Goal: Check status: Check status

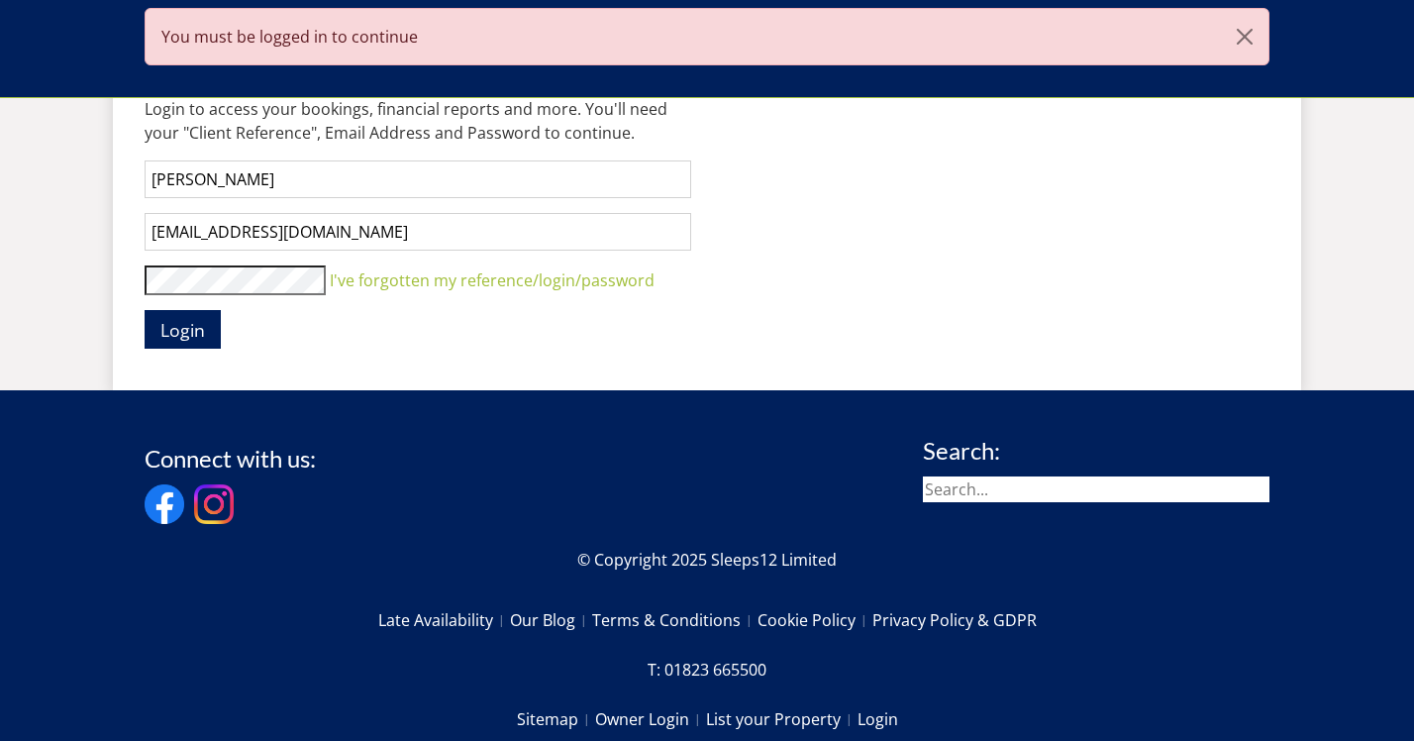
scroll to position [830, 0]
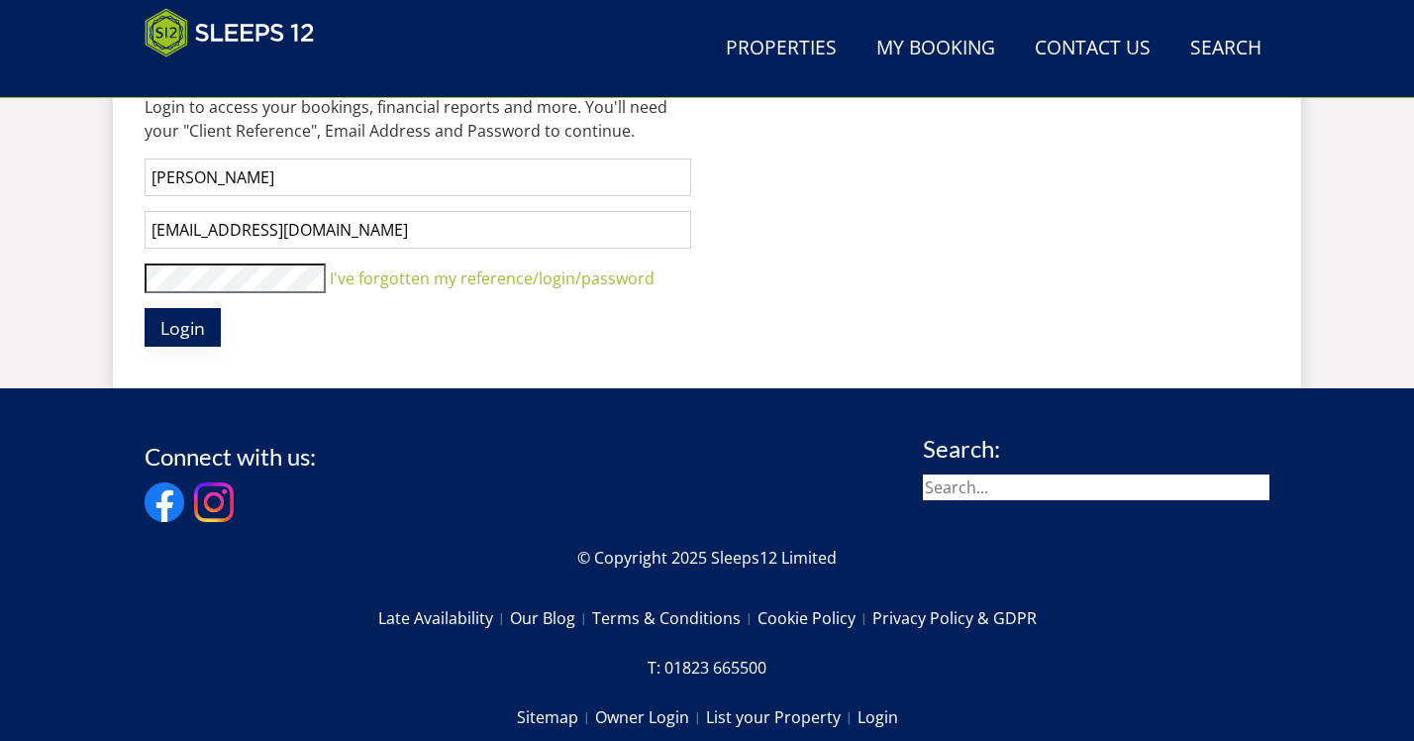
click at [192, 334] on span "Login" at bounding box center [182, 328] width 45 height 24
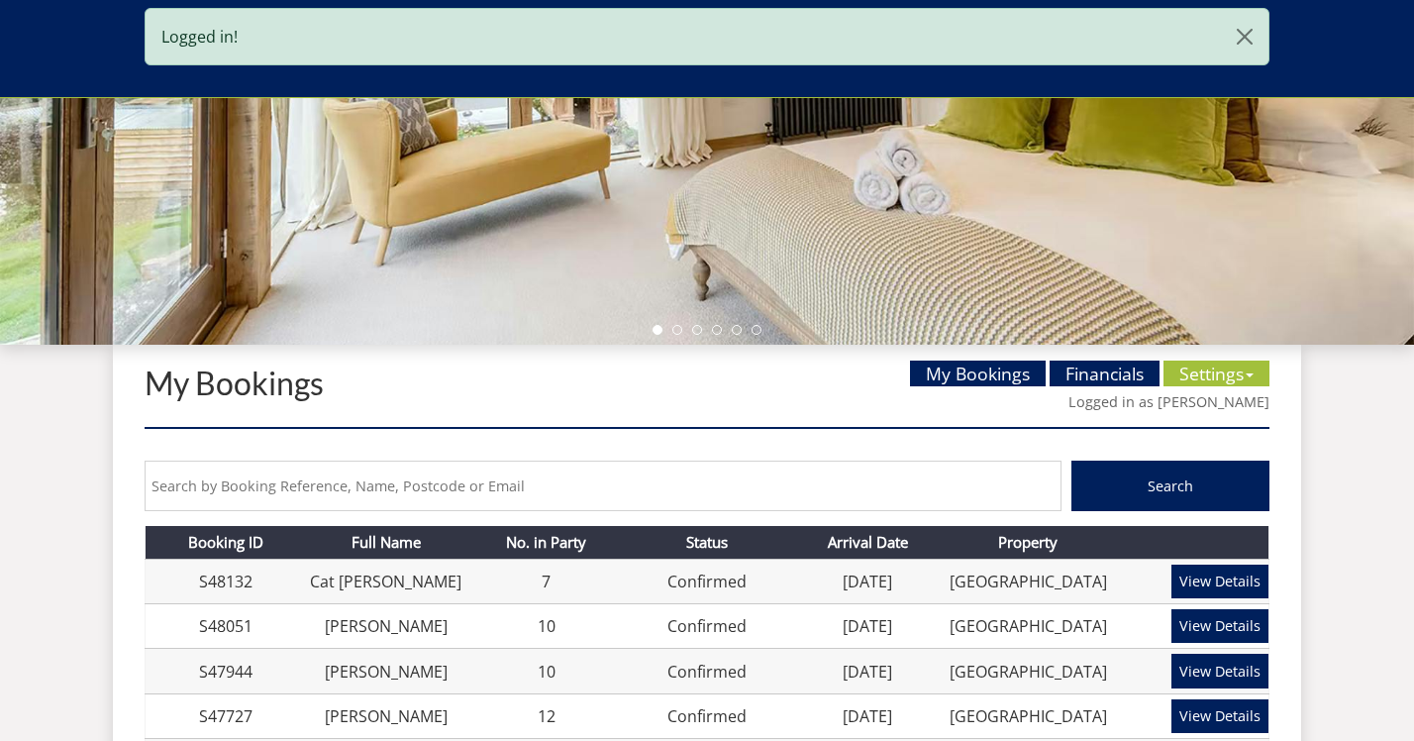
scroll to position [515, 0]
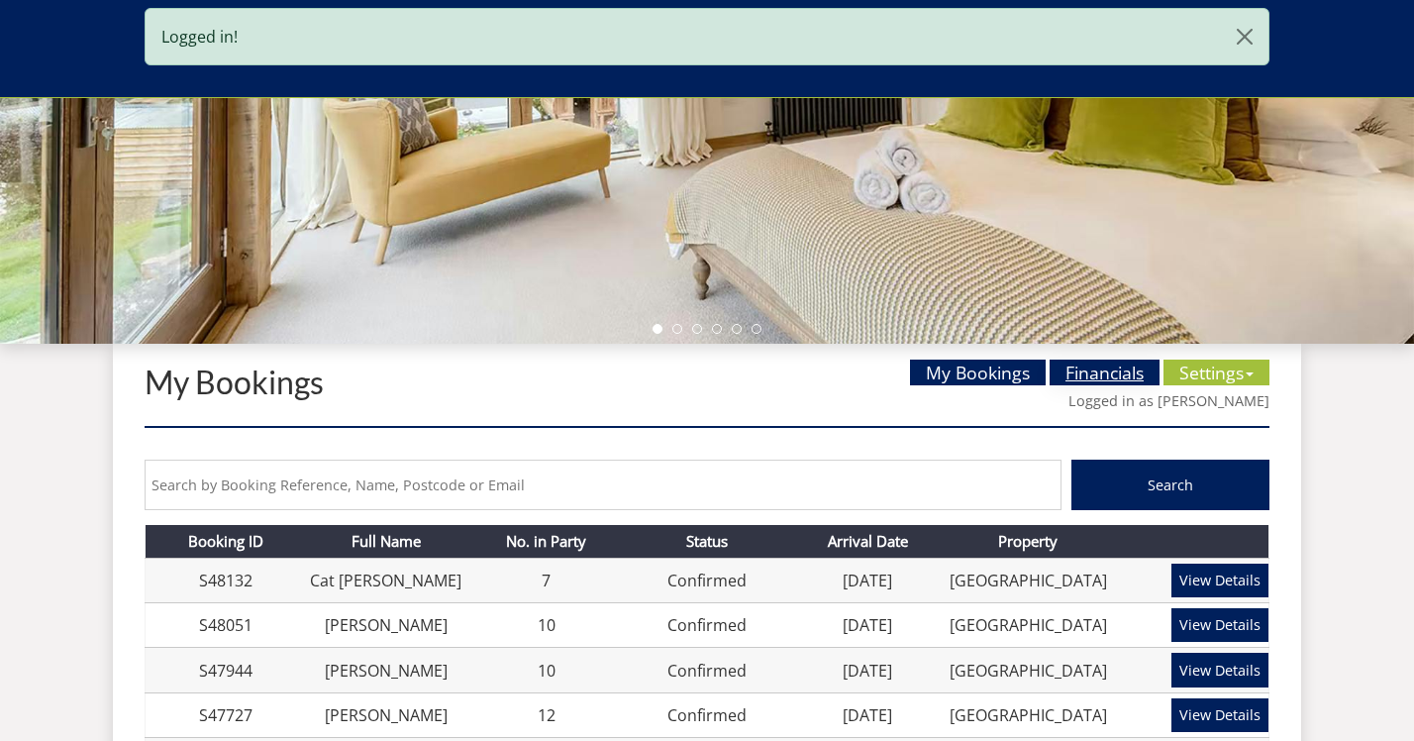
click at [1093, 371] on link "Financials" at bounding box center [1105, 372] width 110 height 26
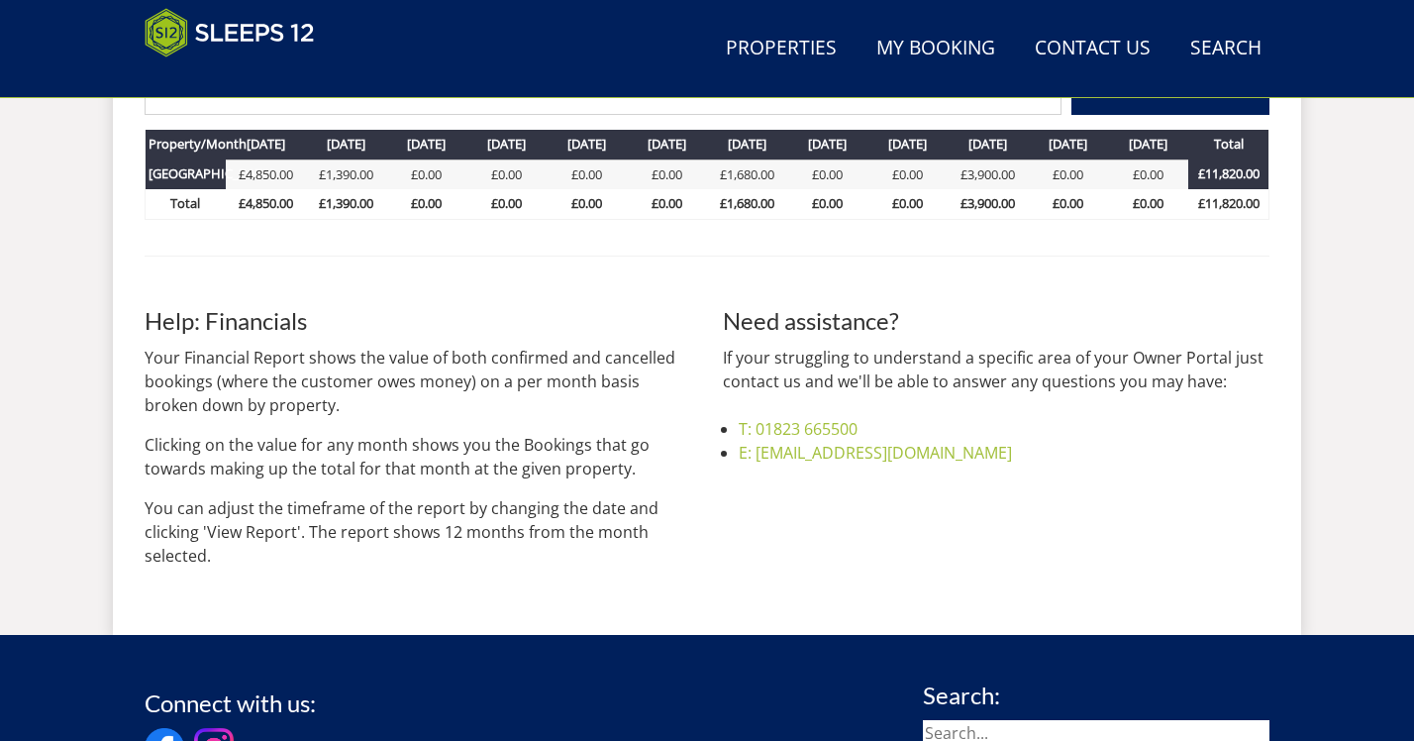
scroll to position [911, 0]
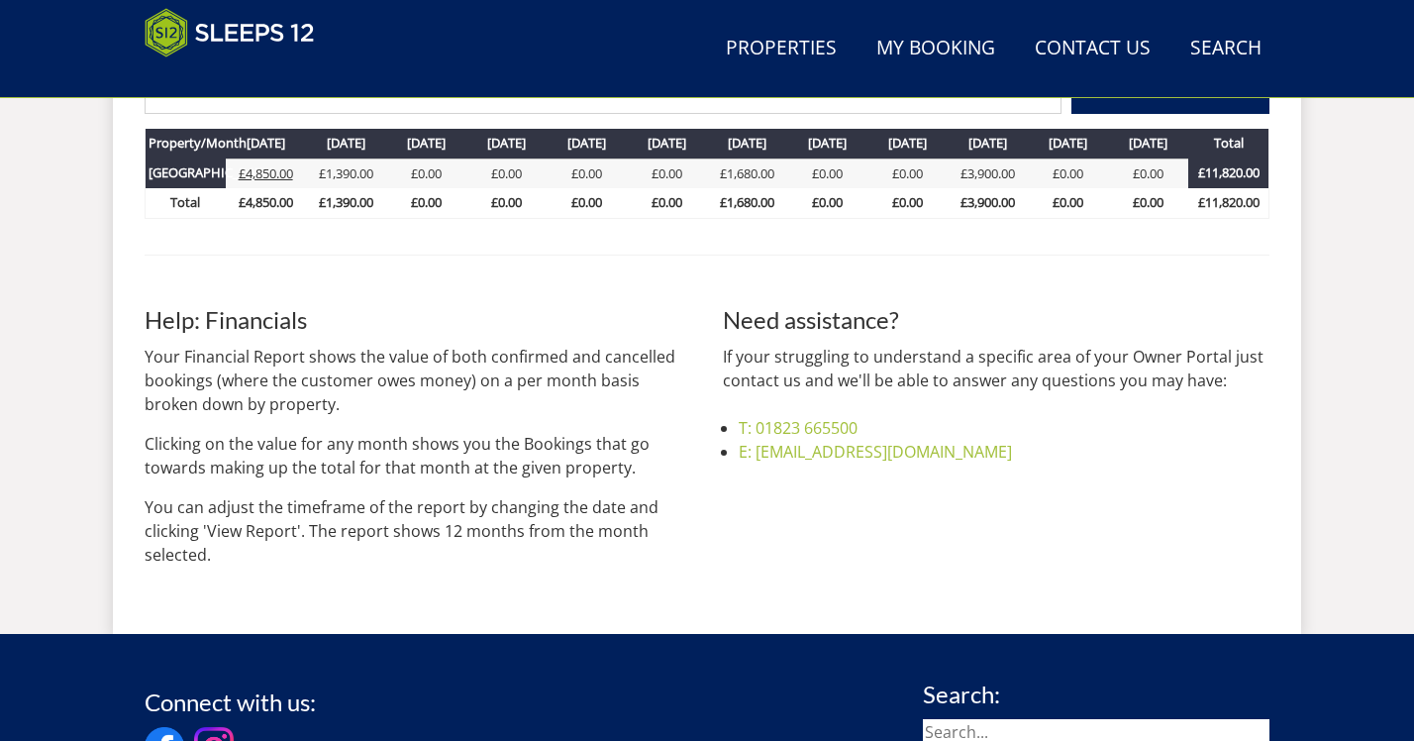
click at [266, 172] on link "£4,850.00" at bounding box center [266, 173] width 54 height 18
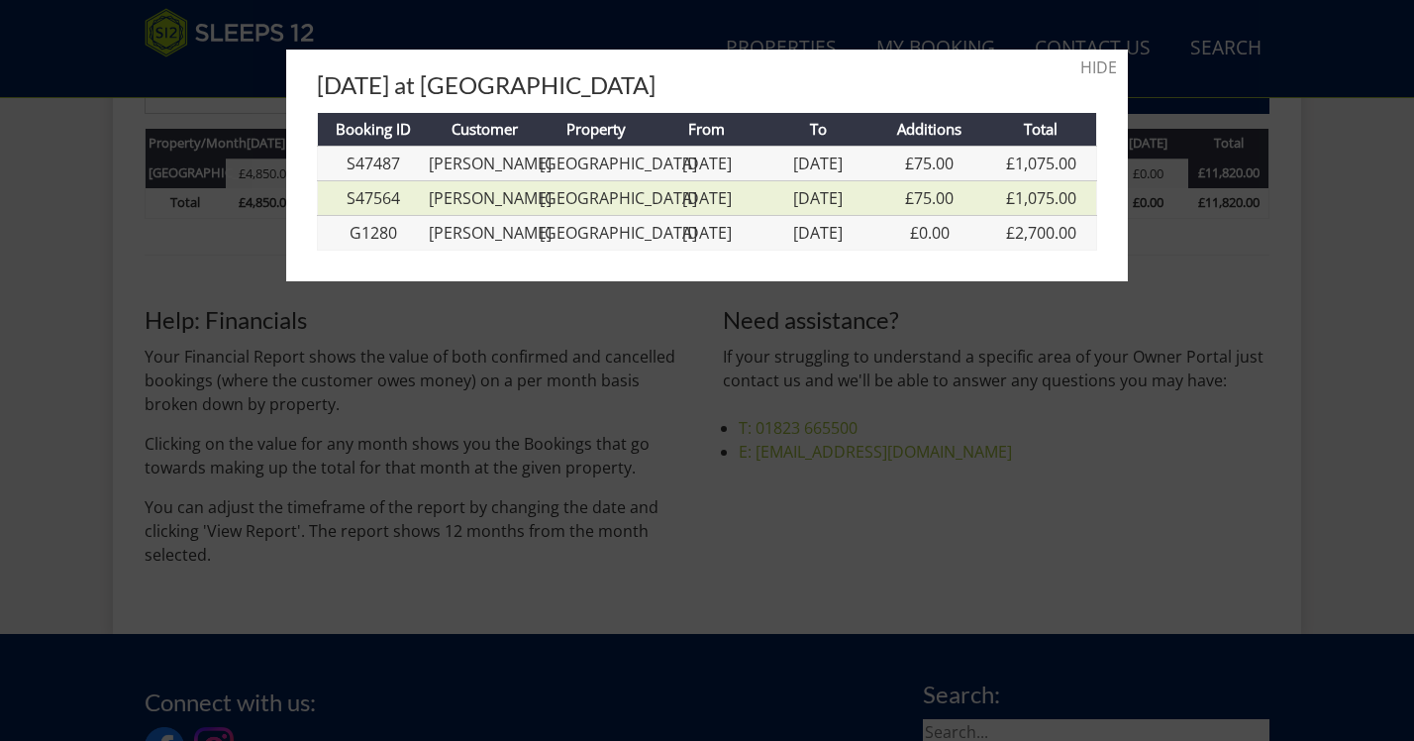
click at [499, 209] on link "[PERSON_NAME]" at bounding box center [490, 198] width 123 height 22
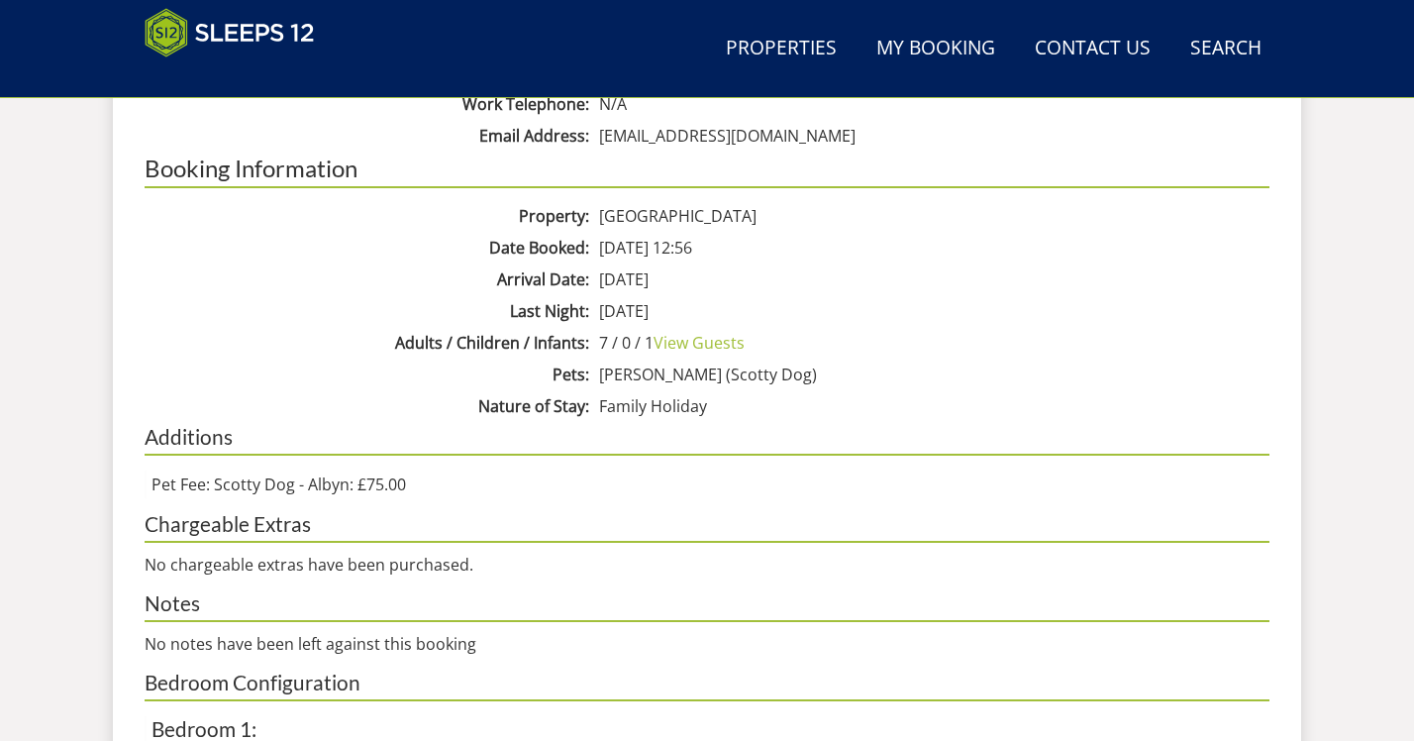
scroll to position [1166, 0]
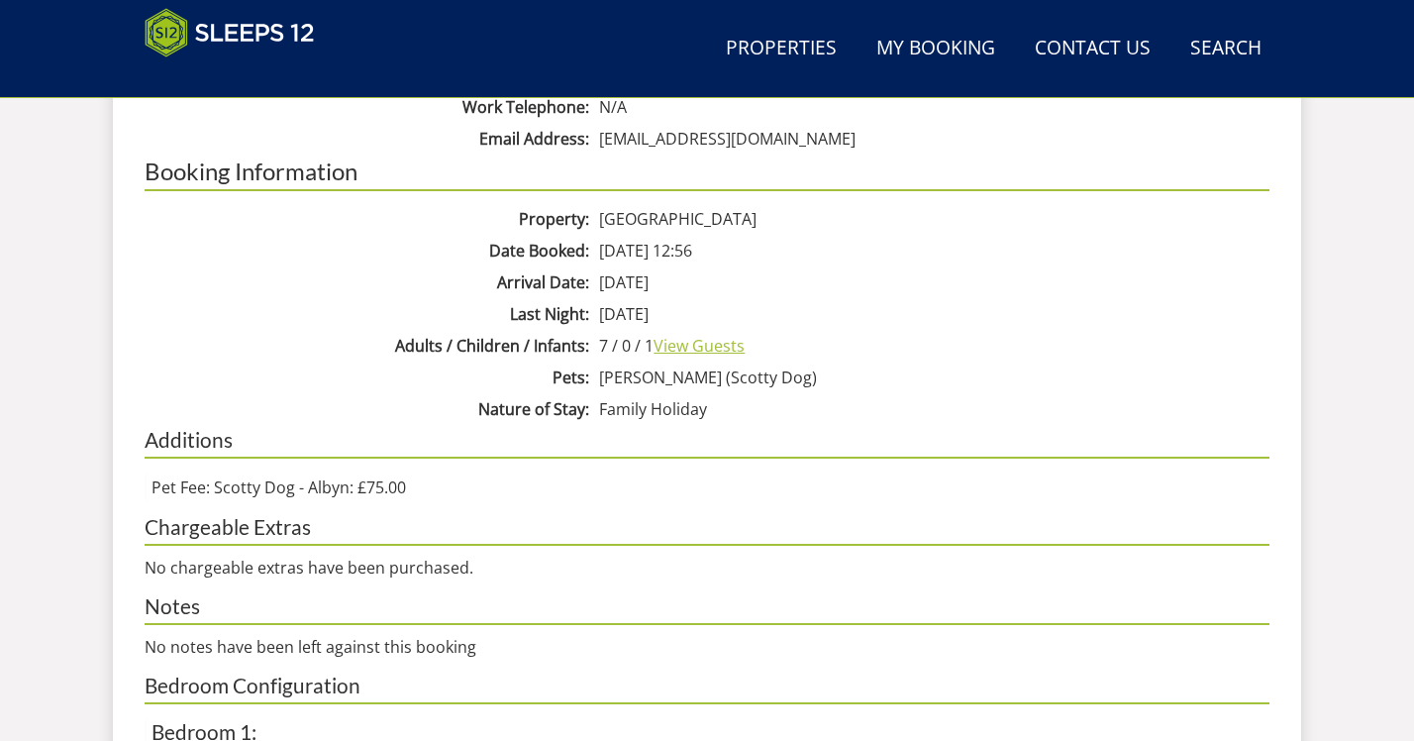
click at [681, 340] on link "View Guests" at bounding box center [699, 346] width 91 height 22
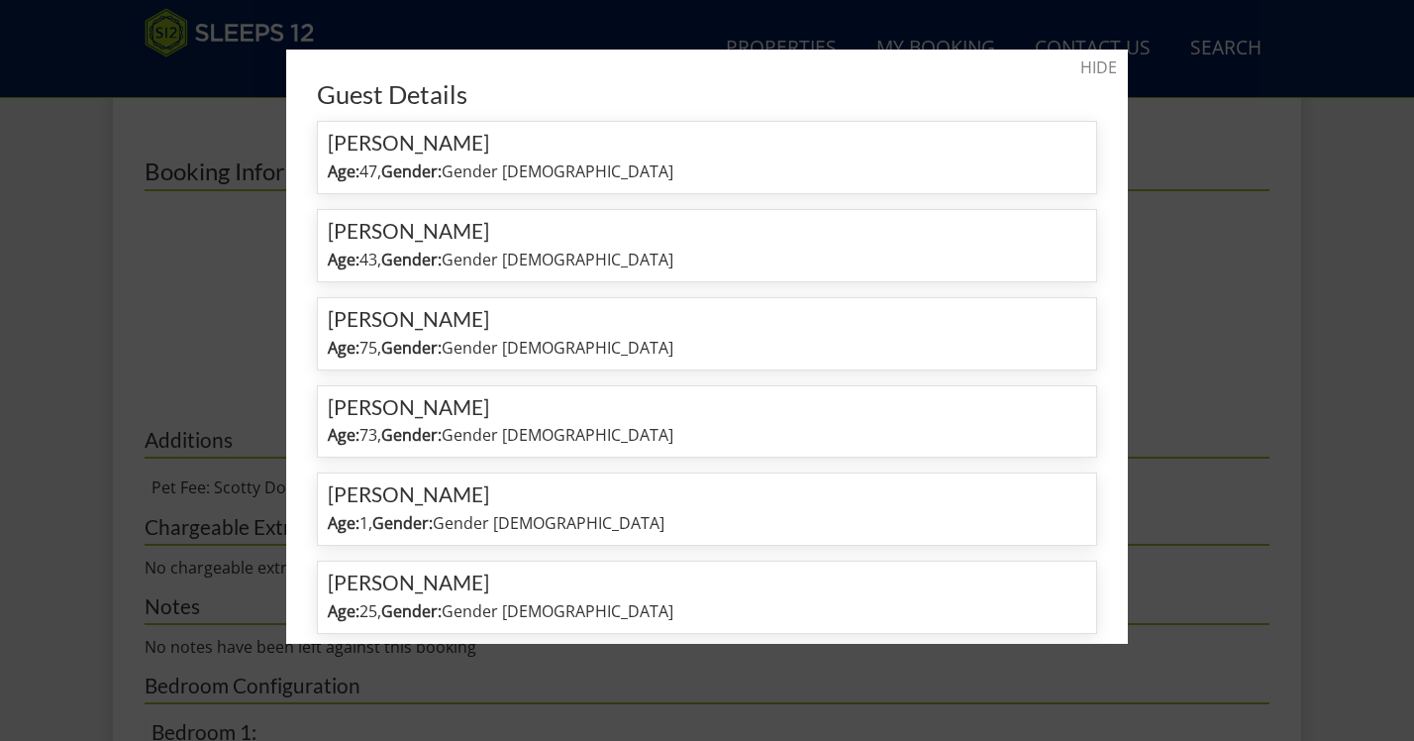
scroll to position [0, 0]
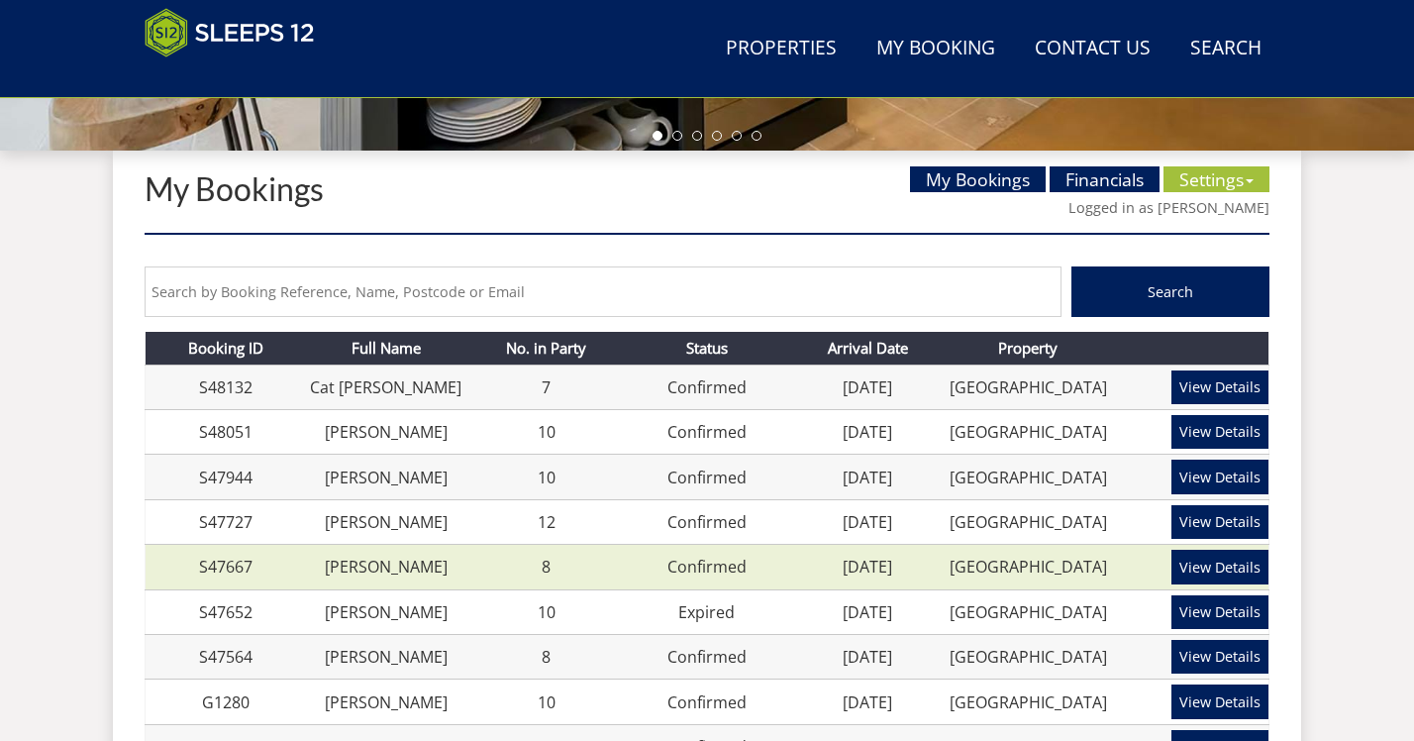
scroll to position [708, 0]
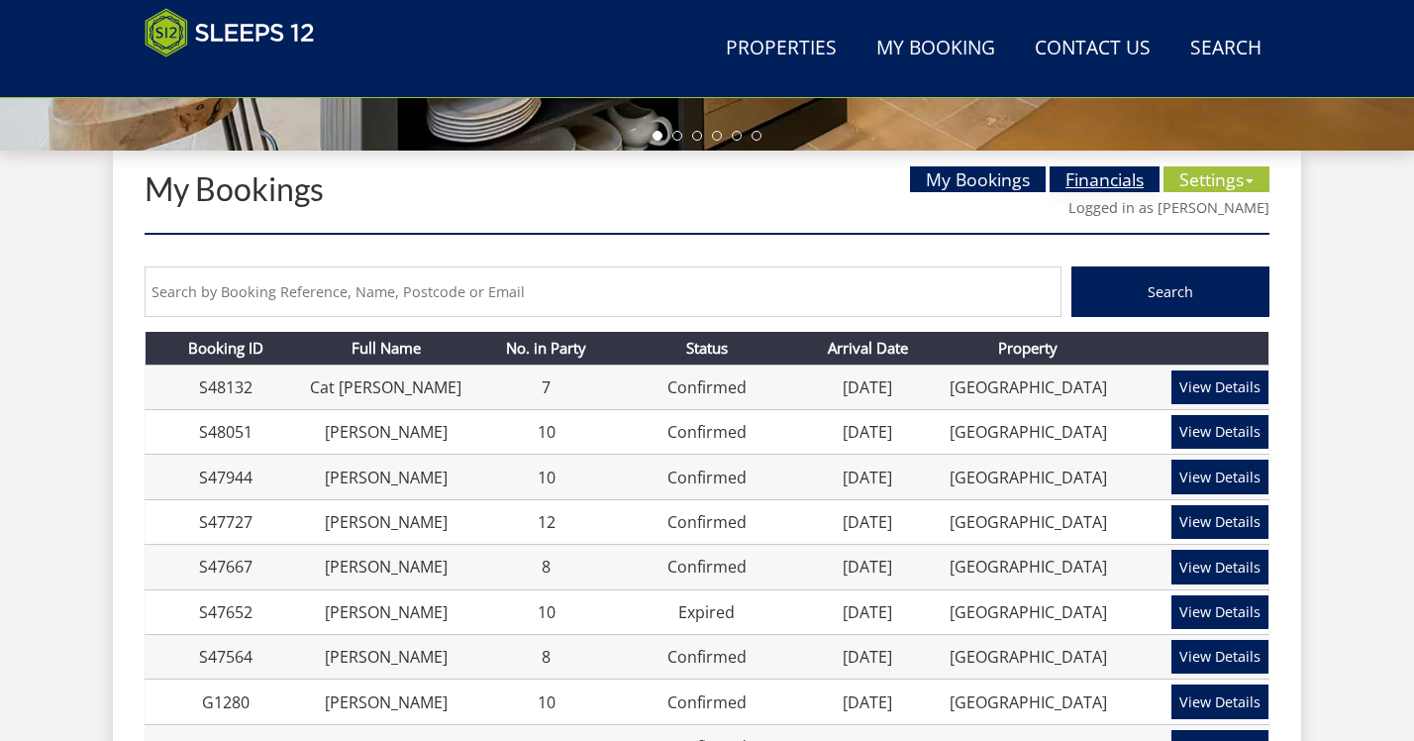
click at [1092, 178] on link "Financials" at bounding box center [1105, 179] width 110 height 26
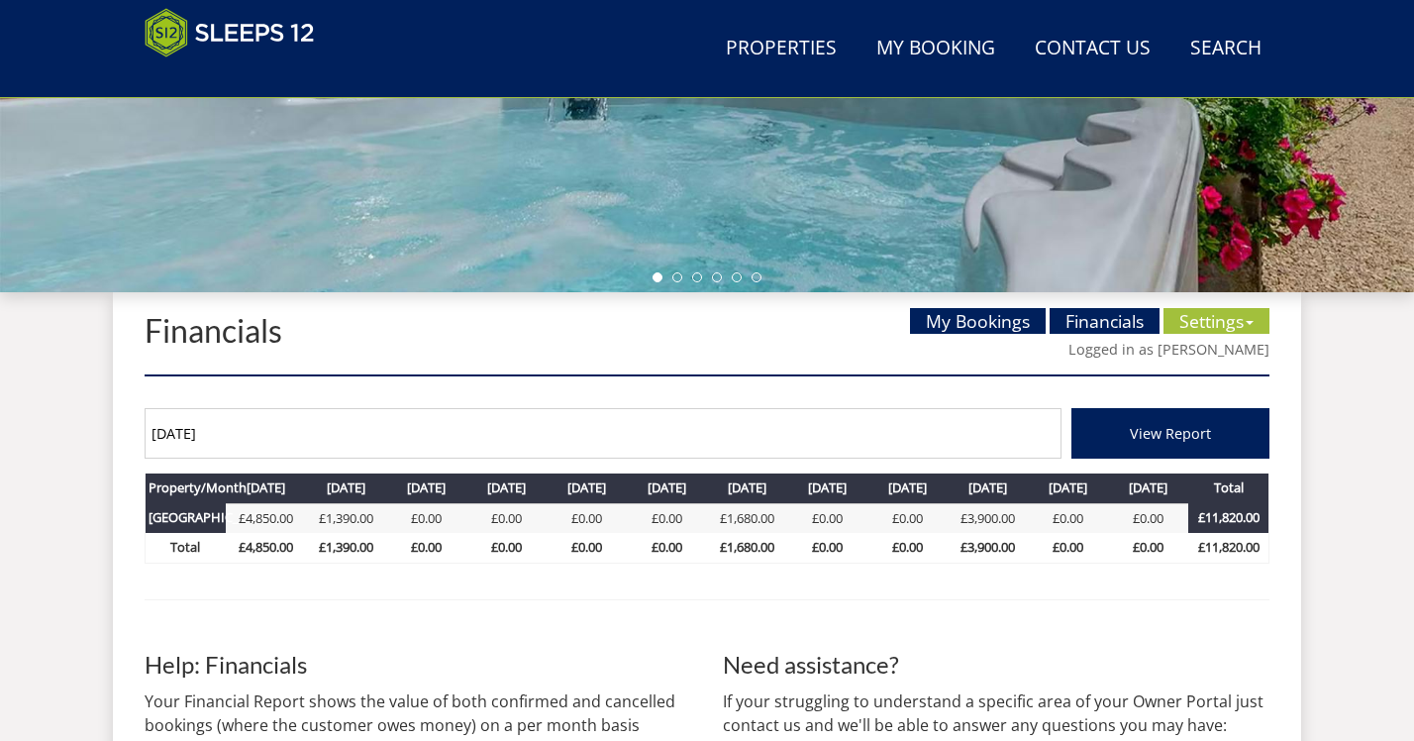
scroll to position [567, 0]
click at [274, 515] on link "£4,850.00" at bounding box center [266, 517] width 54 height 18
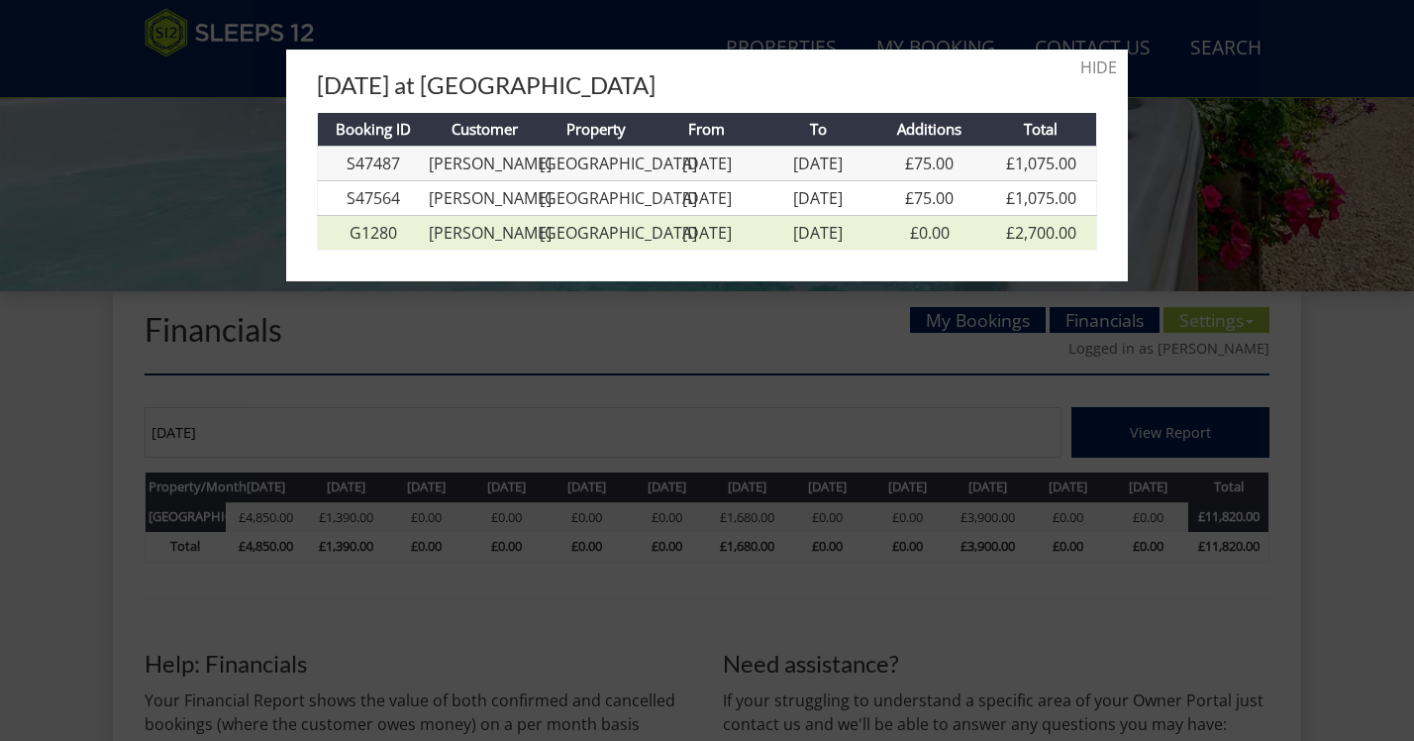
click at [704, 244] on link "[DATE]" at bounding box center [707, 233] width 50 height 22
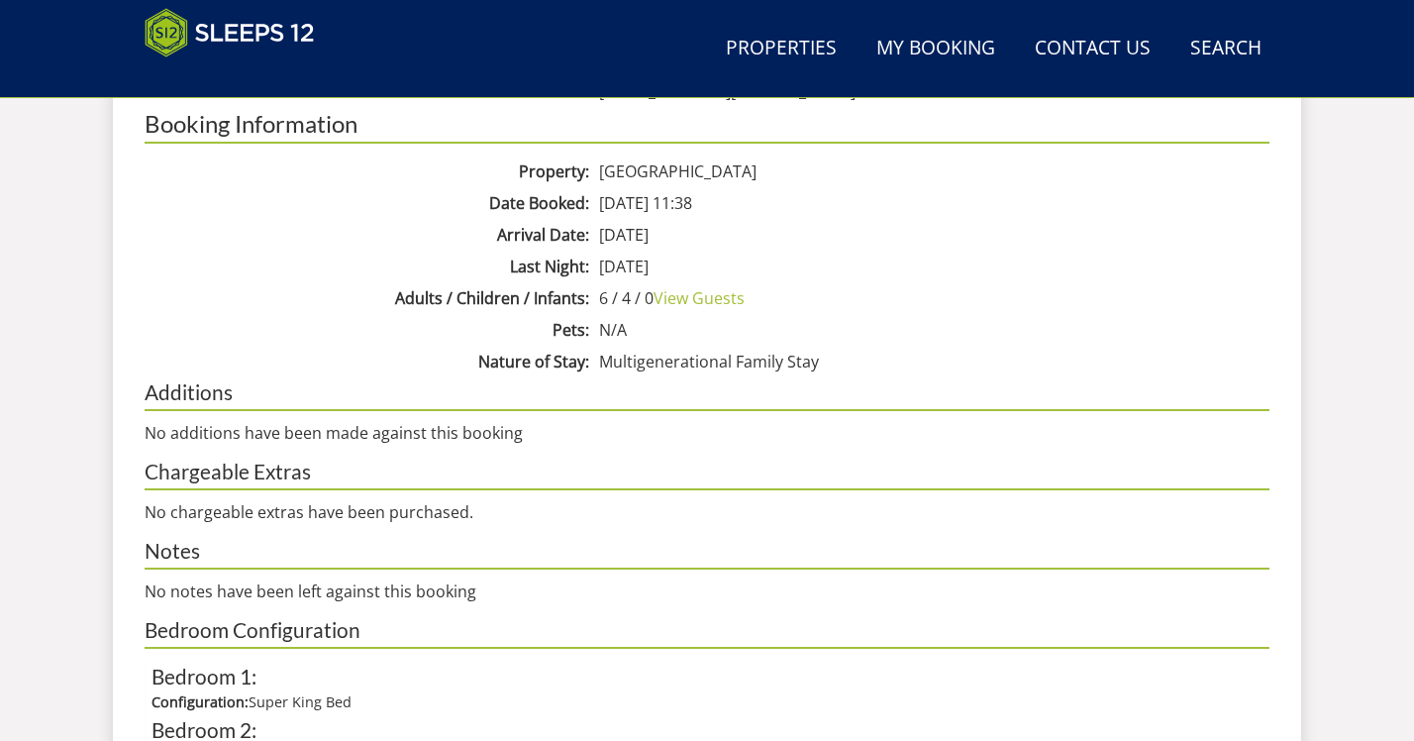
scroll to position [1239, 0]
click at [699, 295] on link "View Guests" at bounding box center [699, 296] width 91 height 22
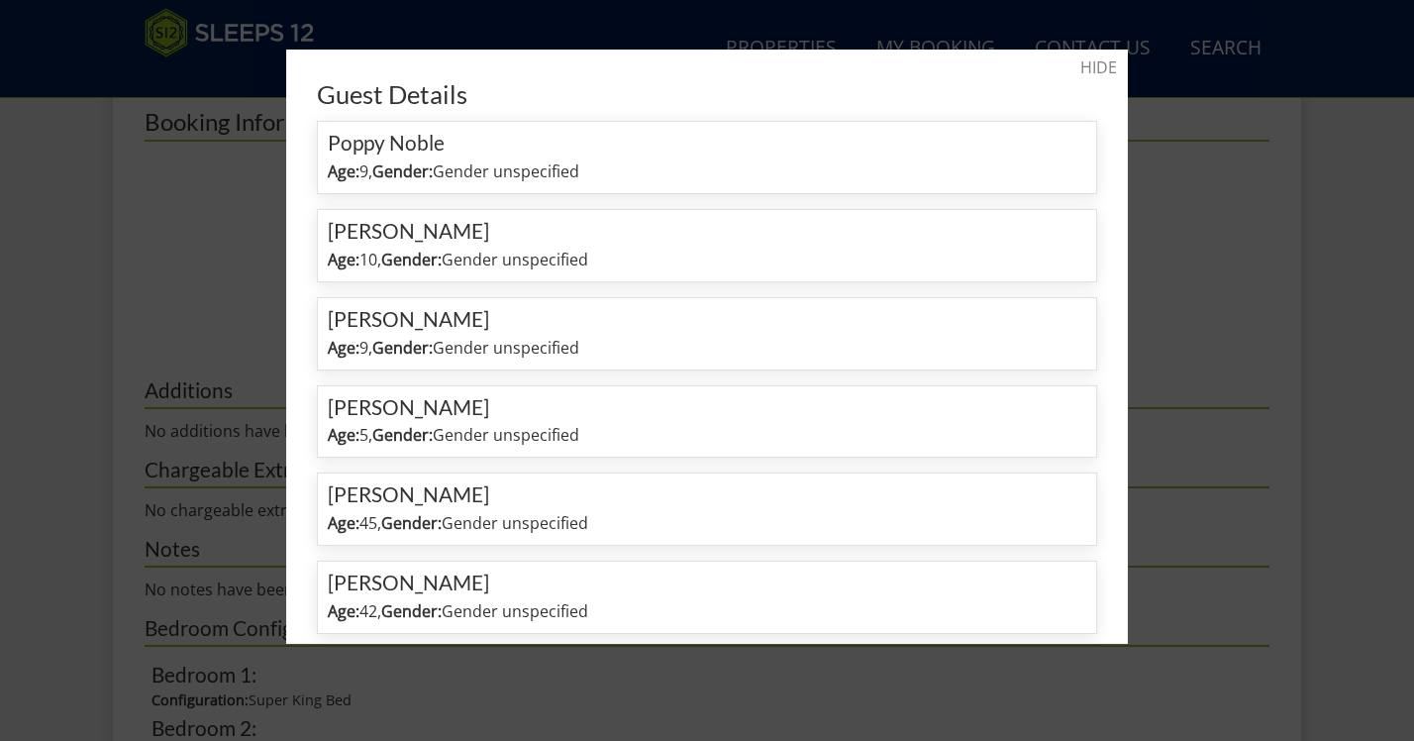
scroll to position [0, 0]
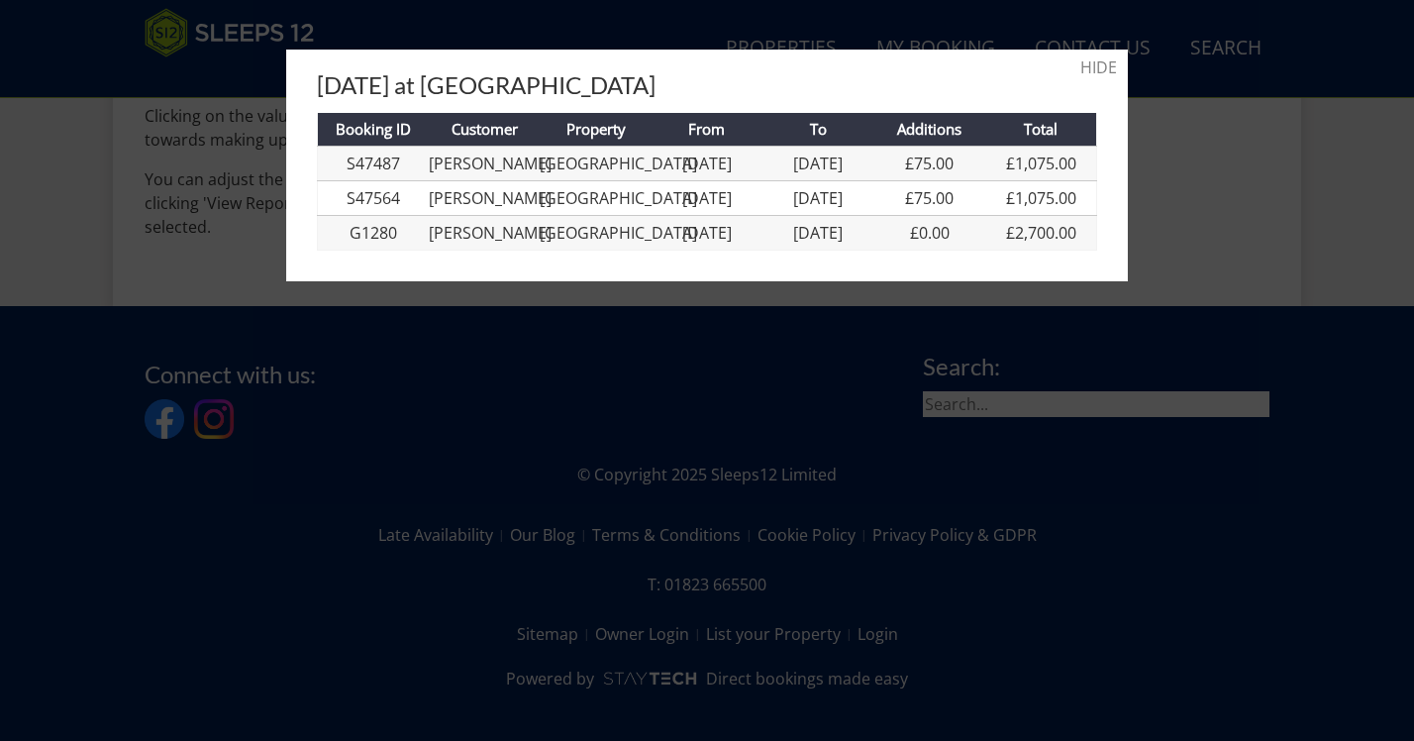
scroll to position [567, 0]
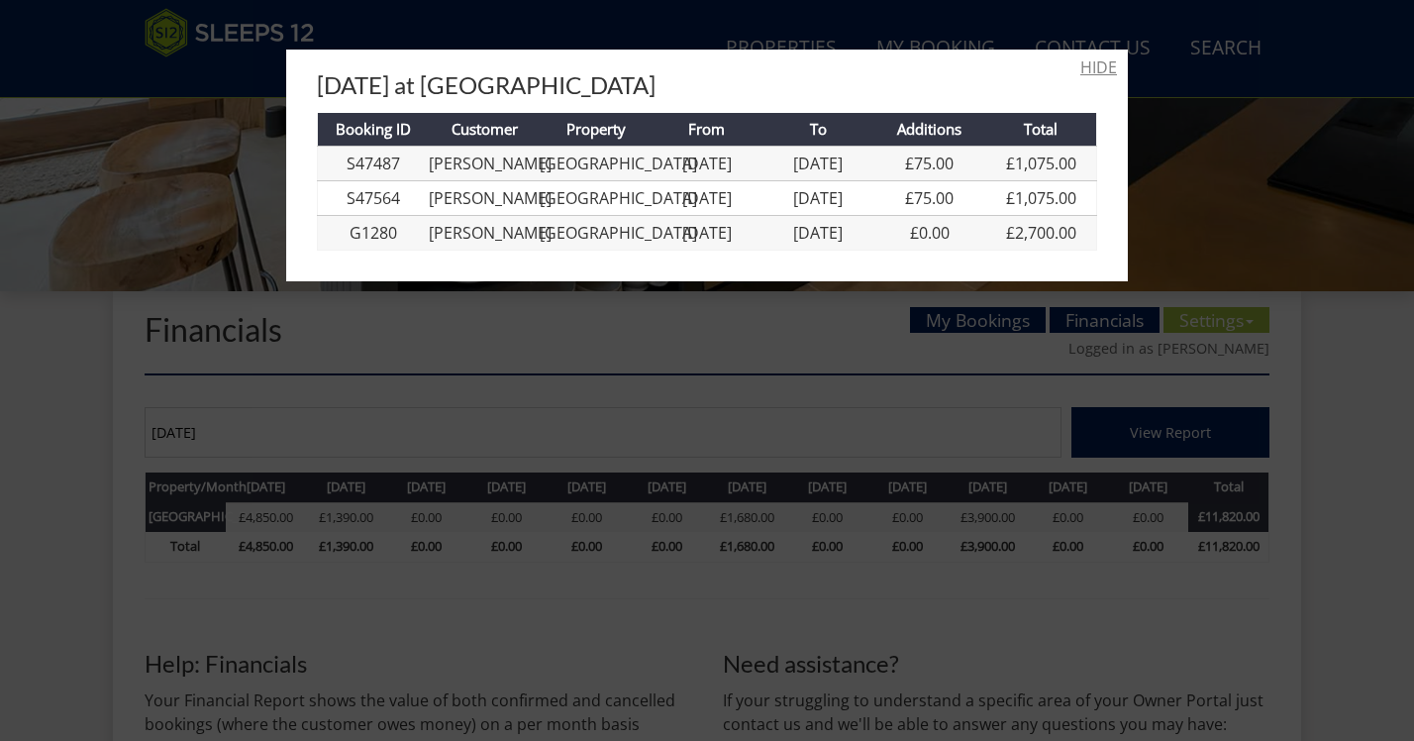
click at [1102, 65] on link "HIDE" at bounding box center [1098, 67] width 37 height 24
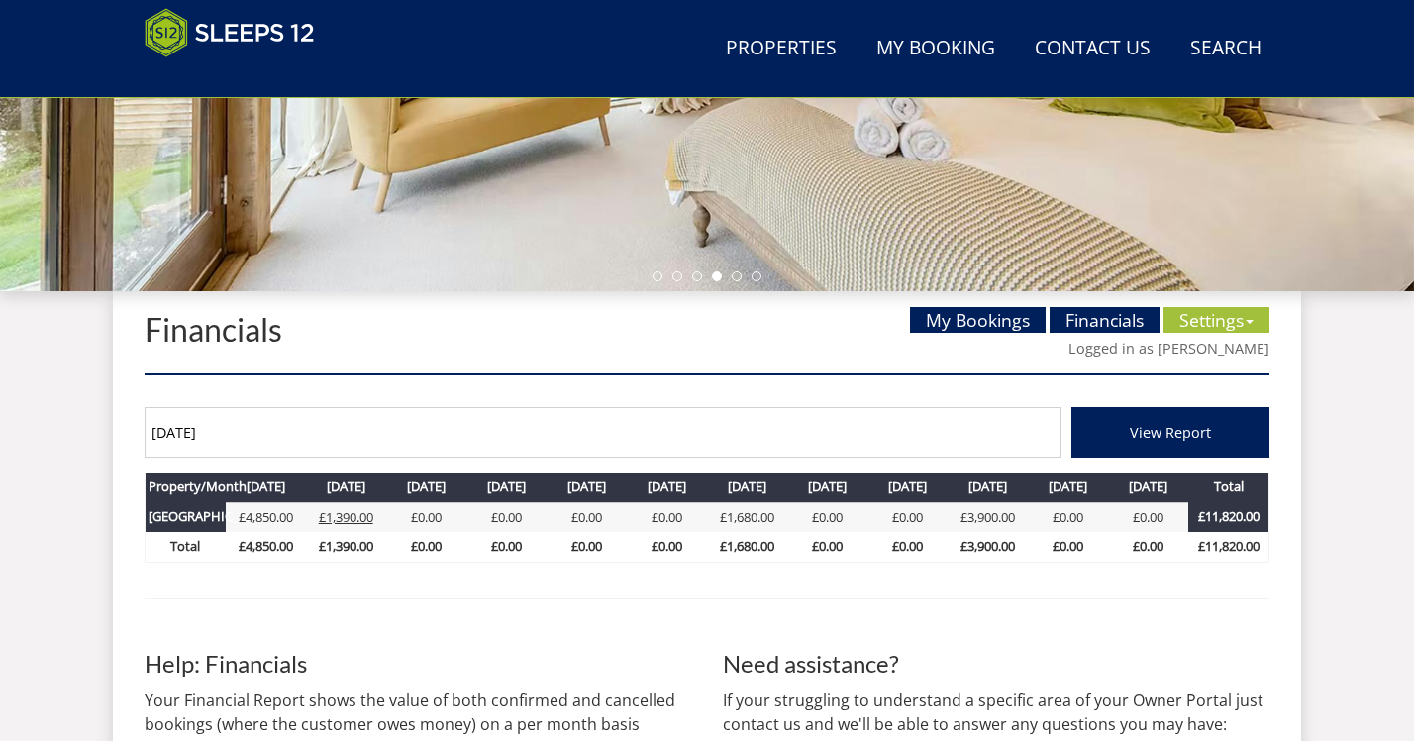
click at [341, 518] on link "£1,390.00" at bounding box center [346, 517] width 54 height 18
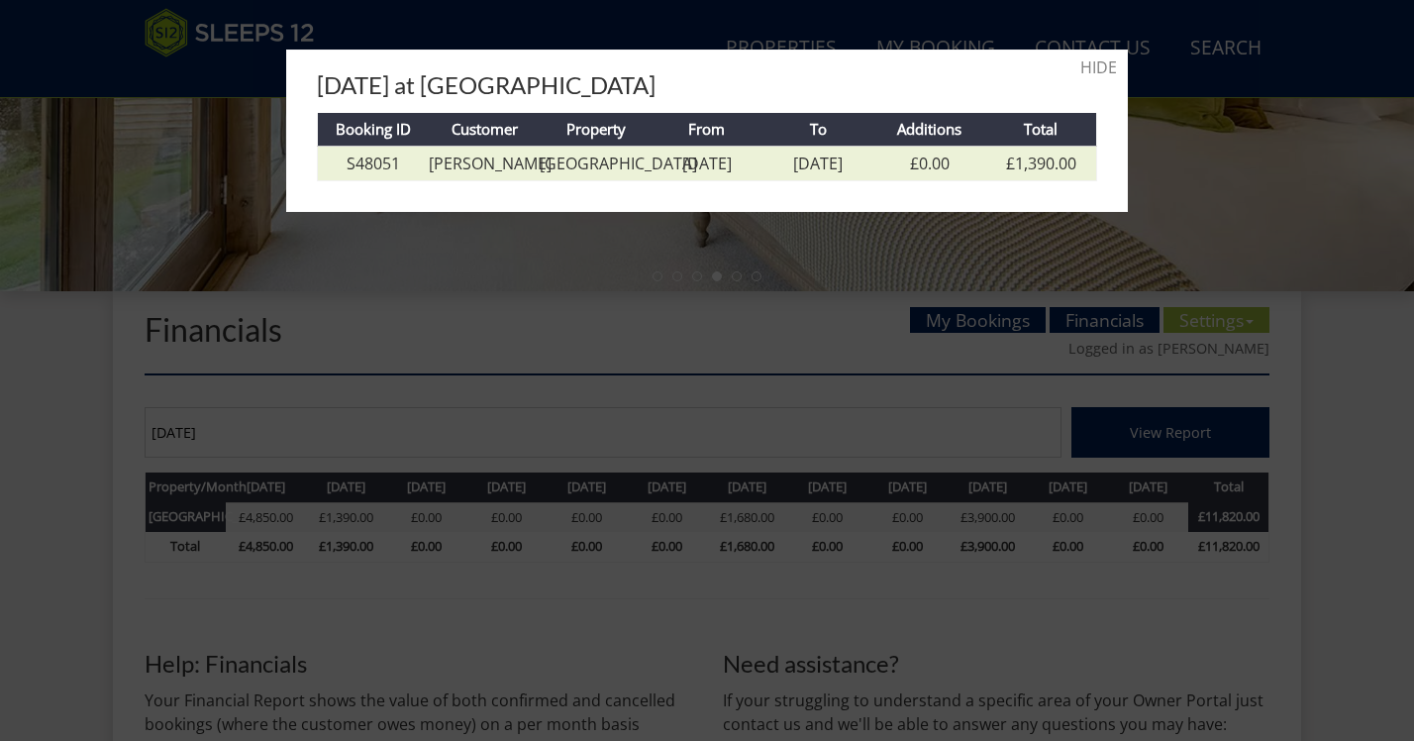
click at [487, 160] on link "[PERSON_NAME]" at bounding box center [490, 163] width 123 height 22
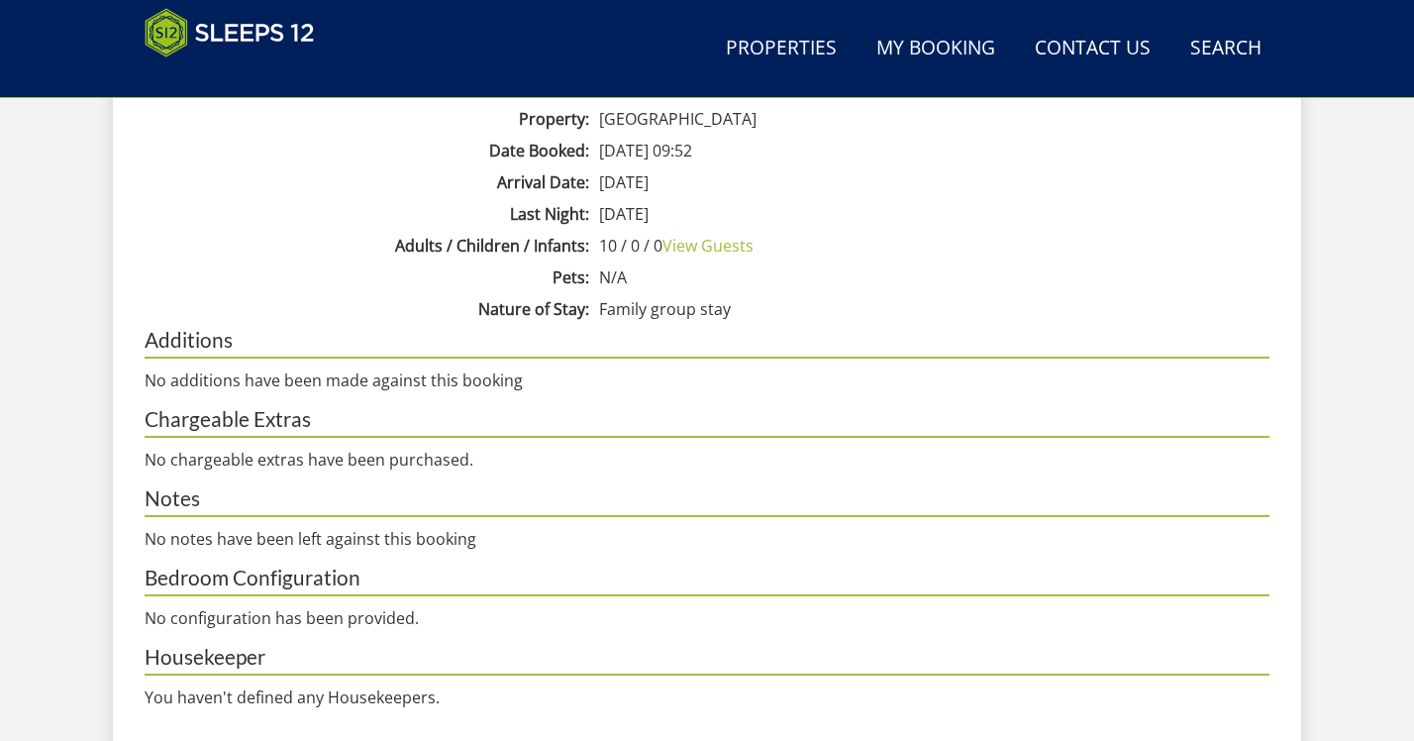
scroll to position [1312, 0]
click at [721, 246] on link "View Guests" at bounding box center [707, 247] width 91 height 22
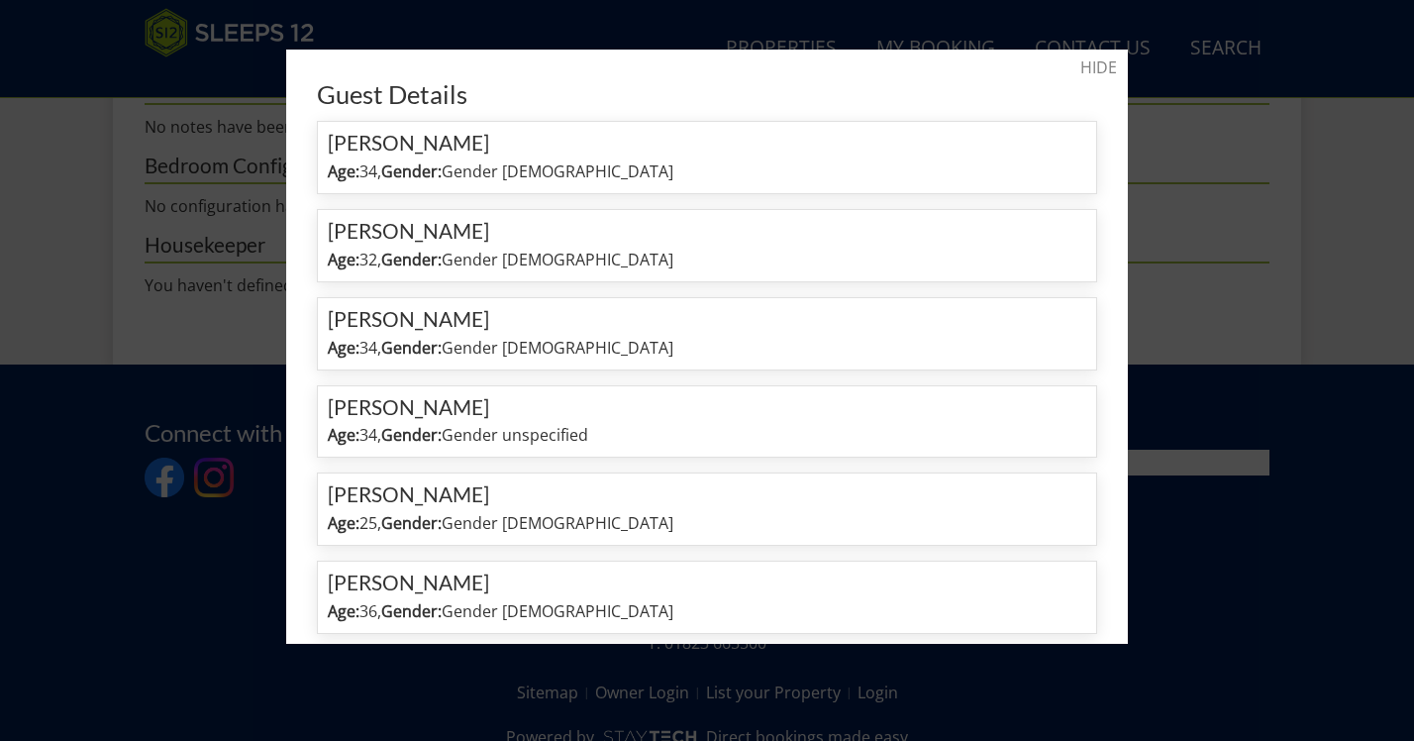
scroll to position [0, 0]
